Goal: Find specific page/section: Find specific page/section

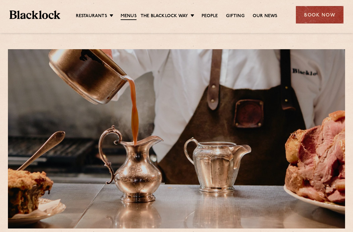
click at [0, 0] on link "Pre & Post Theatre" at bounding box center [0, 0] width 0 height 0
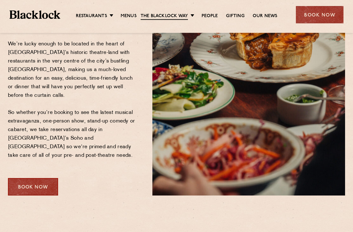
scroll to position [120, 0]
click at [0, 0] on link "[GEOGRAPHIC_DATA]" at bounding box center [0, 0] width 0 height 0
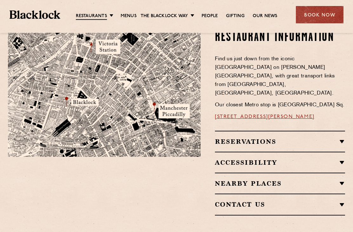
scroll to position [386, 0]
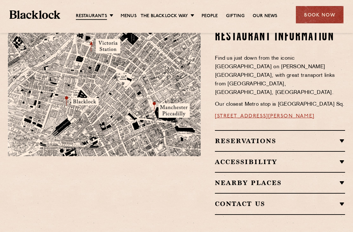
click at [346, 112] on div "Restaurant Information Find us just down from the iconic Midland Hotel on Peter…" at bounding box center [278, 122] width 145 height 186
click at [344, 137] on h2 "Reservations" at bounding box center [280, 141] width 130 height 8
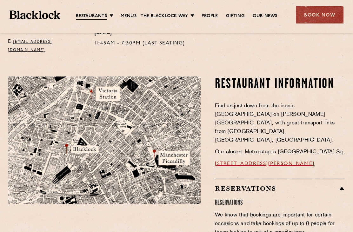
scroll to position [338, 0]
click at [262, 162] on link "37 Peter Street, Manchester, M2 5GB" at bounding box center [265, 164] width 100 height 5
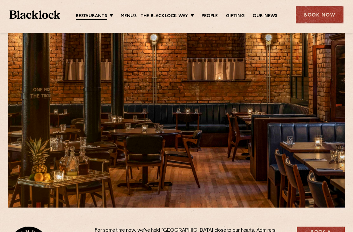
scroll to position [0, 0]
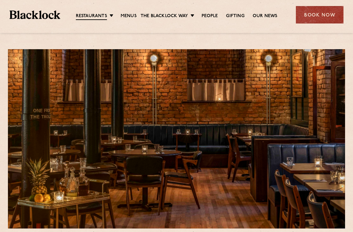
click at [132, 13] on link "Menus" at bounding box center [129, 16] width 16 height 6
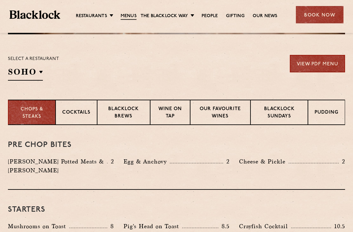
scroll to position [194, 0]
click at [0, 0] on p "[GEOGRAPHIC_DATA]" at bounding box center [0, 0] width 0 height 0
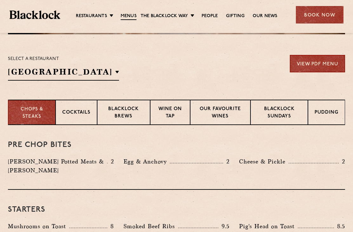
click at [231, 75] on div "Select a restaurant Manchester Soho Birmingham City Shoreditch Covent Garden Ca…" at bounding box center [176, 68] width 337 height 26
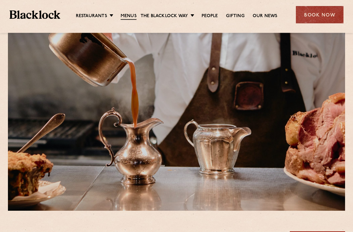
scroll to position [0, 0]
